Goal: Transaction & Acquisition: Purchase product/service

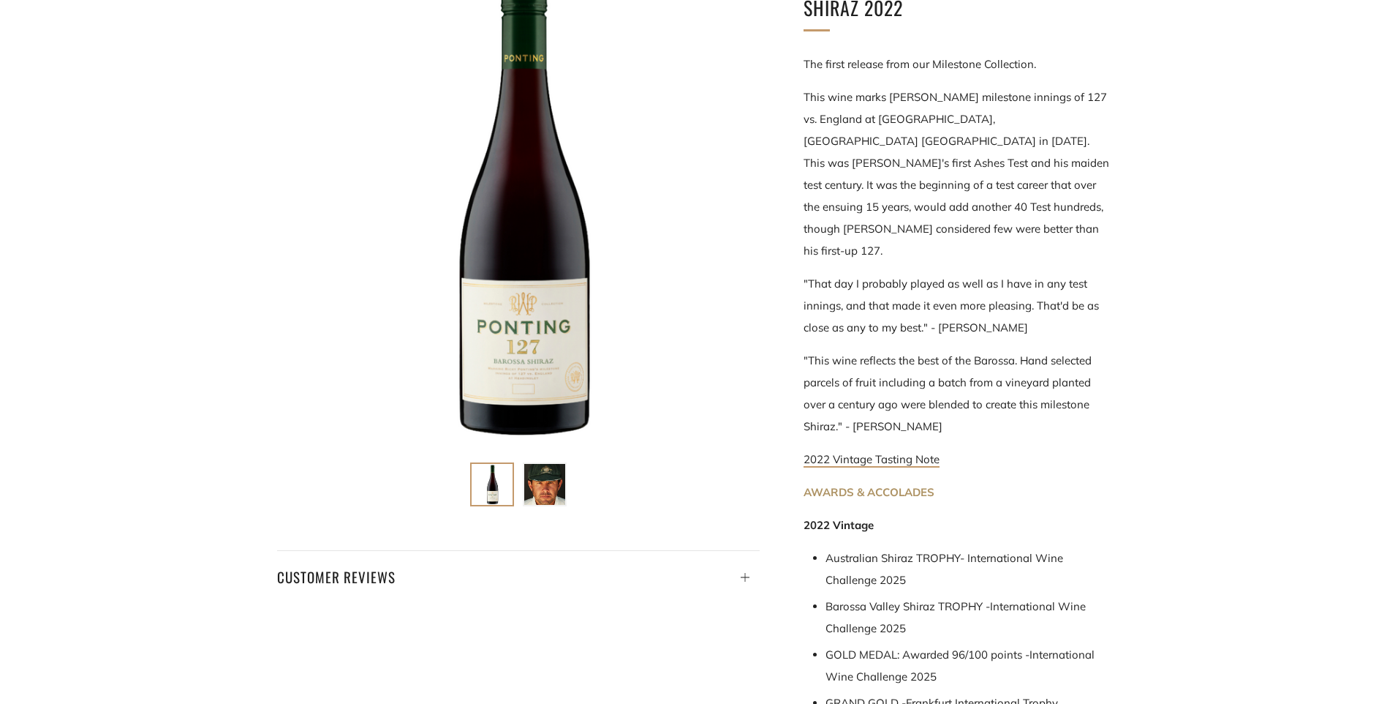
scroll to position [219, 0]
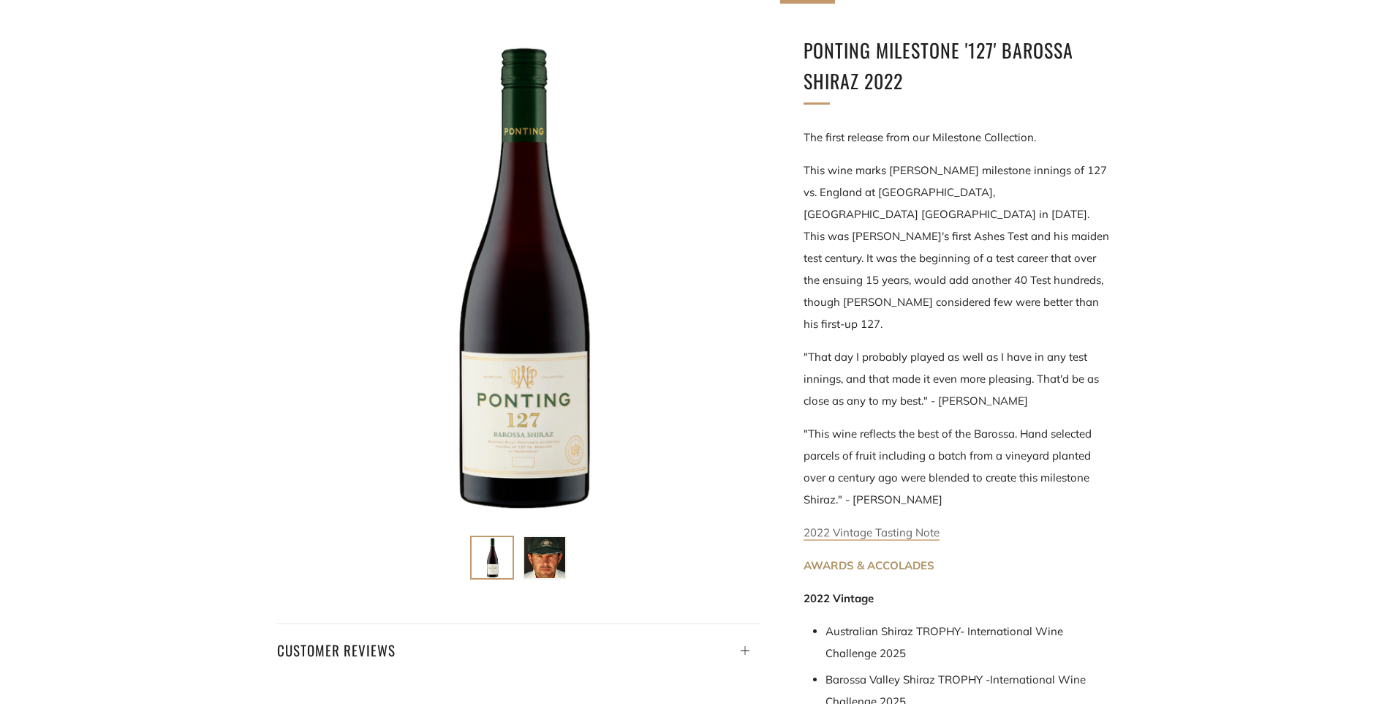
click at [879, 525] on link "2022 Vintage Tasting Note" at bounding box center [872, 532] width 136 height 15
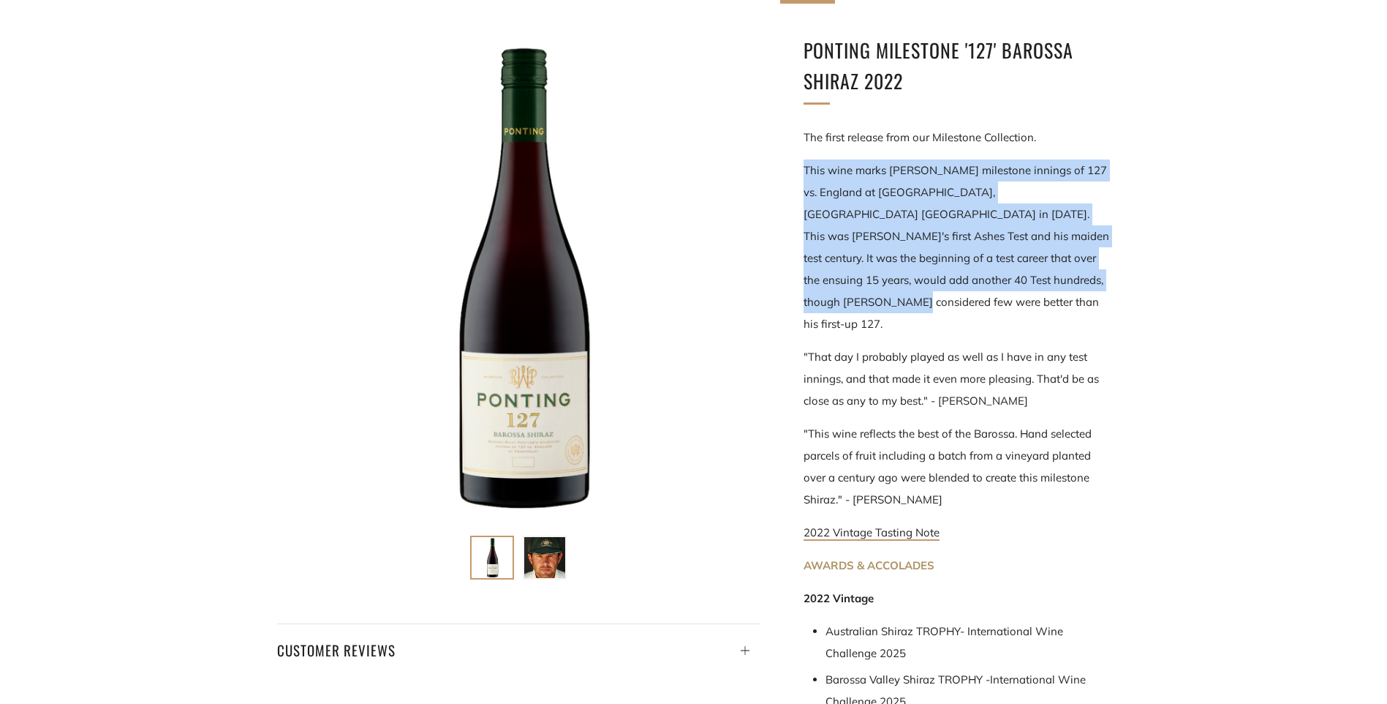
drag, startPoint x: 1057, startPoint y: 281, endPoint x: 800, endPoint y: 176, distance: 277.2
click at [800, 176] on div "Ponting Milestone '127' Barossa Shiraz 2022 The first release from our Mileston…" at bounding box center [935, 548] width 351 height 1027
drag, startPoint x: 800, startPoint y: 176, endPoint x: 829, endPoint y: 197, distance: 35.7
copy p "This wine marks Ricky Ponting's milestone innings of 127 vs. England at Heading…"
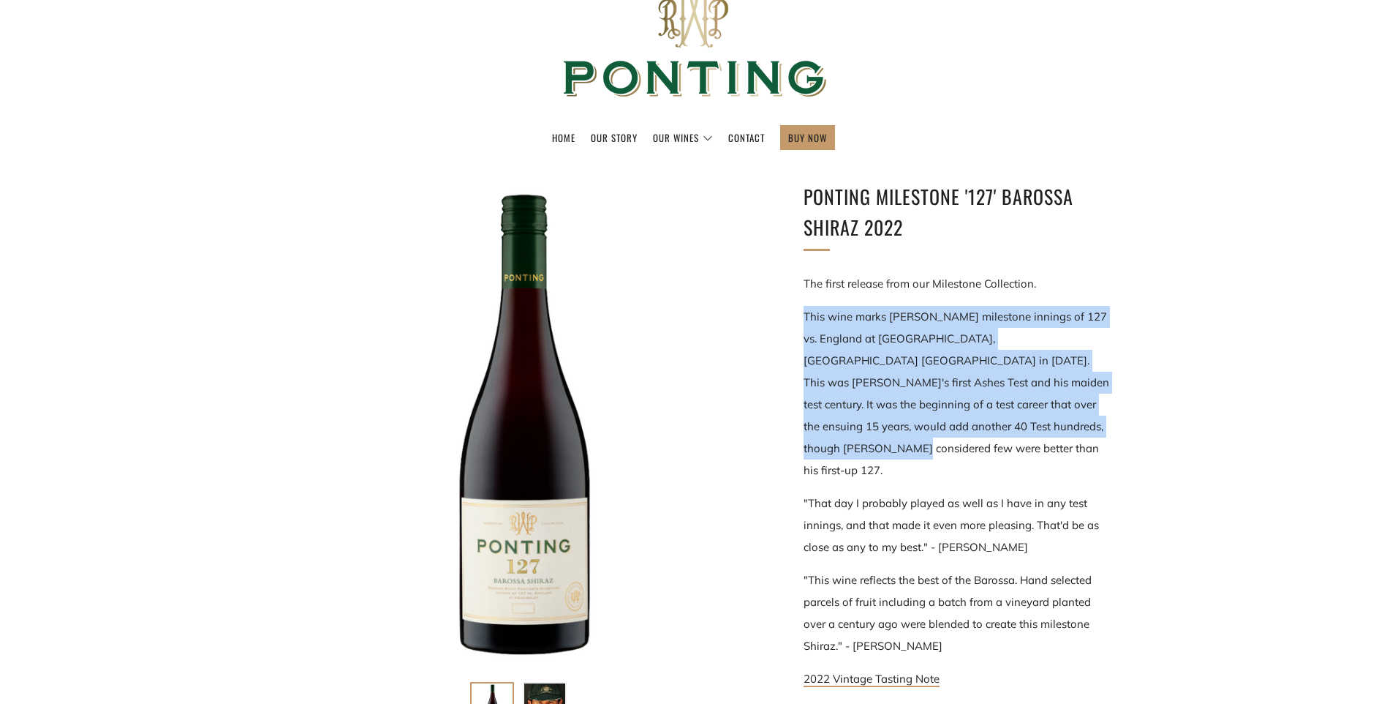
scroll to position [0, 0]
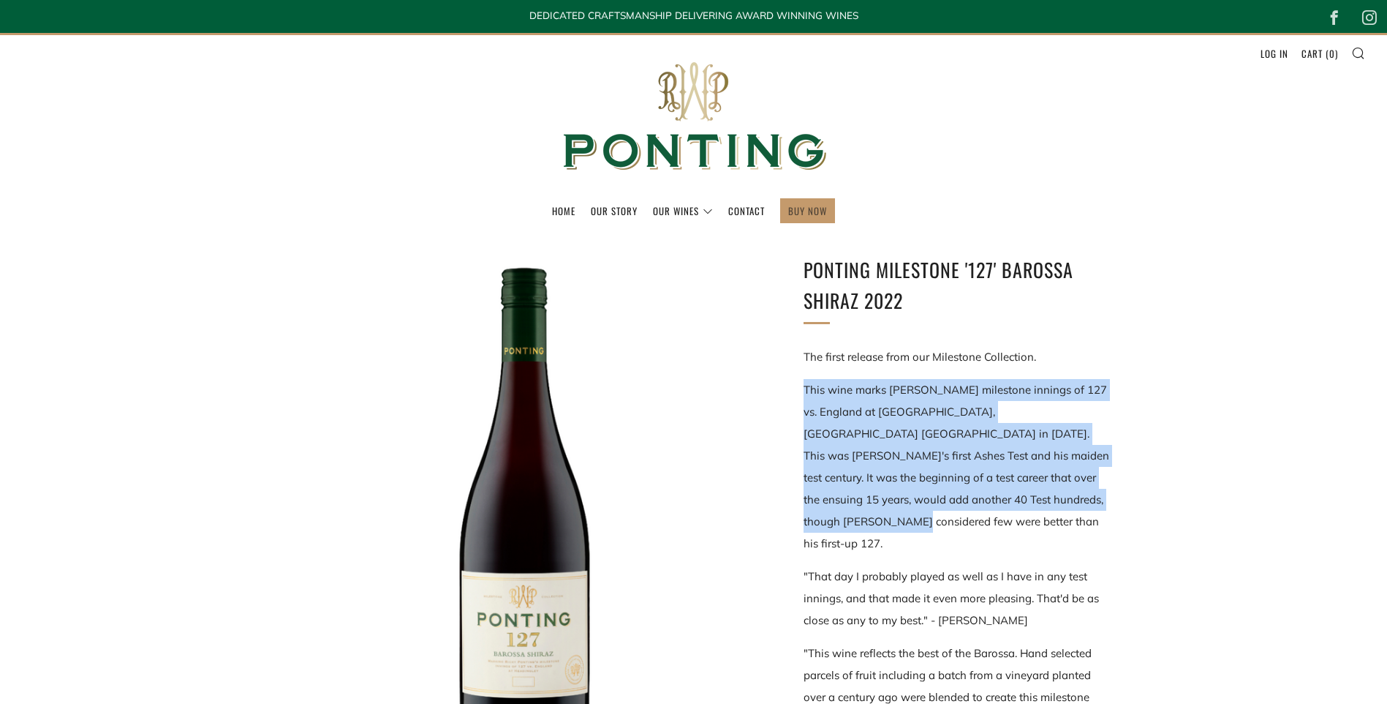
click at [804, 213] on link "BUY NOW" at bounding box center [807, 210] width 39 height 23
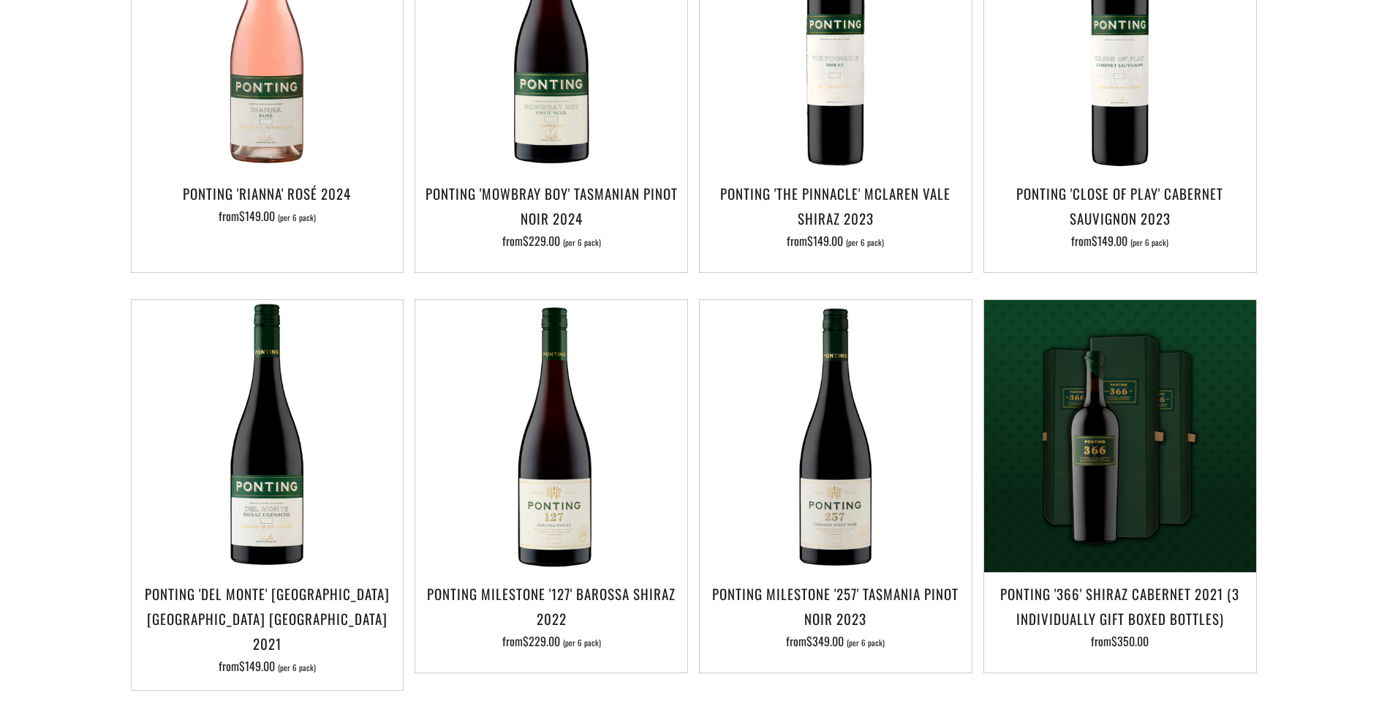
scroll to position [951, 0]
